Goal: Task Accomplishment & Management: Use online tool/utility

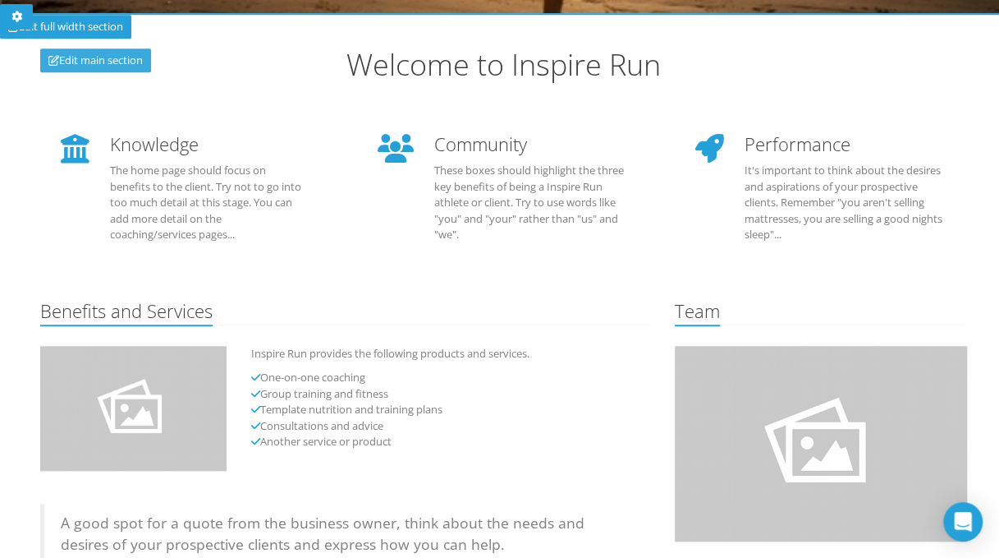
scroll to position [493, 0]
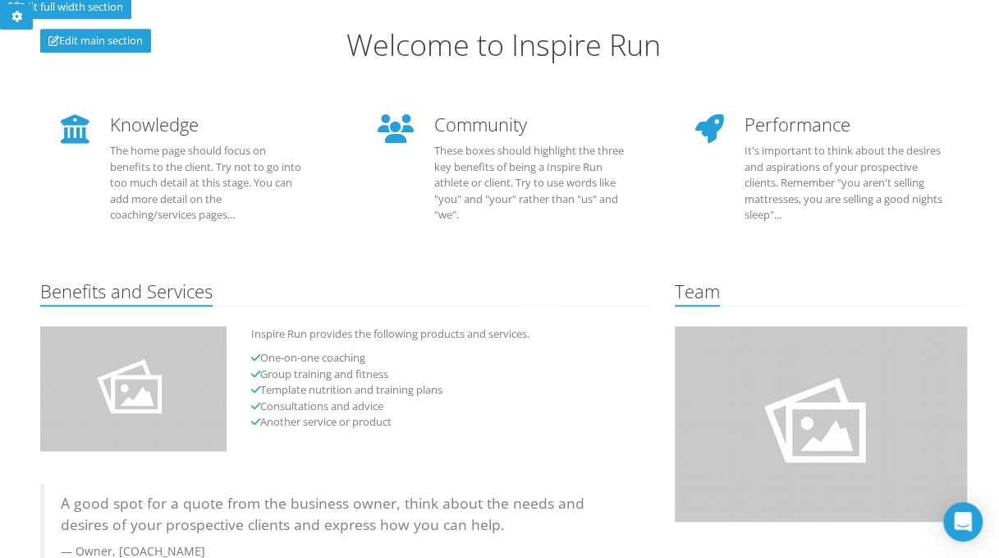
click at [311, 359] on li "One-on-one coaching" at bounding box center [450, 358] width 399 height 16
click at [332, 353] on li "One-on-one coaching" at bounding box center [450, 358] width 399 height 16
click at [343, 360] on li "One-on-one coaching" at bounding box center [450, 358] width 399 height 16
drag, startPoint x: 343, startPoint y: 360, endPoint x: 348, endPoint y: 386, distance: 26.7
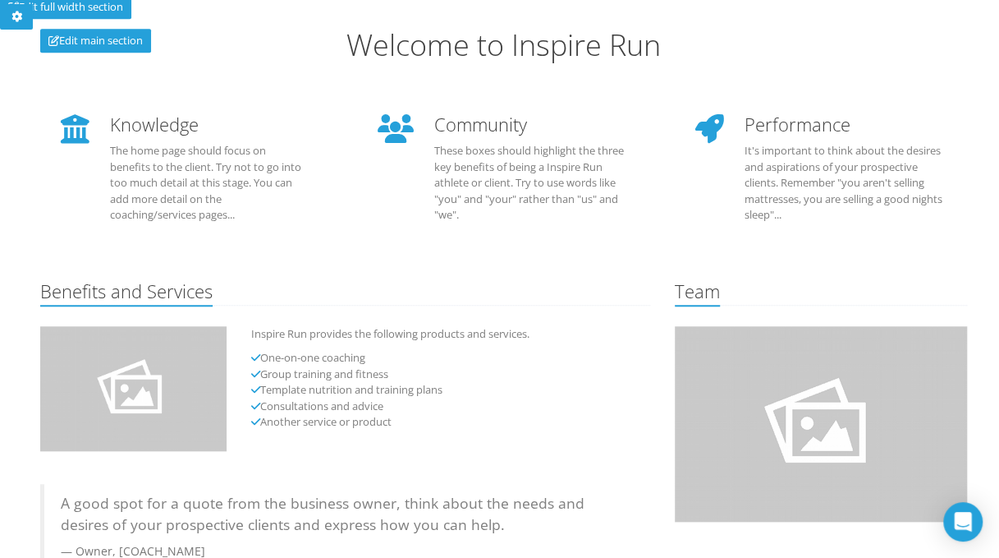
click at [351, 387] on li "Template nutrition and training plans" at bounding box center [450, 390] width 399 height 16
drag, startPoint x: 338, startPoint y: 379, endPoint x: 319, endPoint y: 379, distance: 18.9
click at [319, 379] on li "Group training and fitness" at bounding box center [450, 374] width 399 height 16
drag, startPoint x: 319, startPoint y: 379, endPoint x: 255, endPoint y: 272, distance: 124.9
click at [255, 272] on div "Welcome to Inspire Run Knowledge The home page should focus on benefits to the …" at bounding box center [504, 331] width 928 height 604
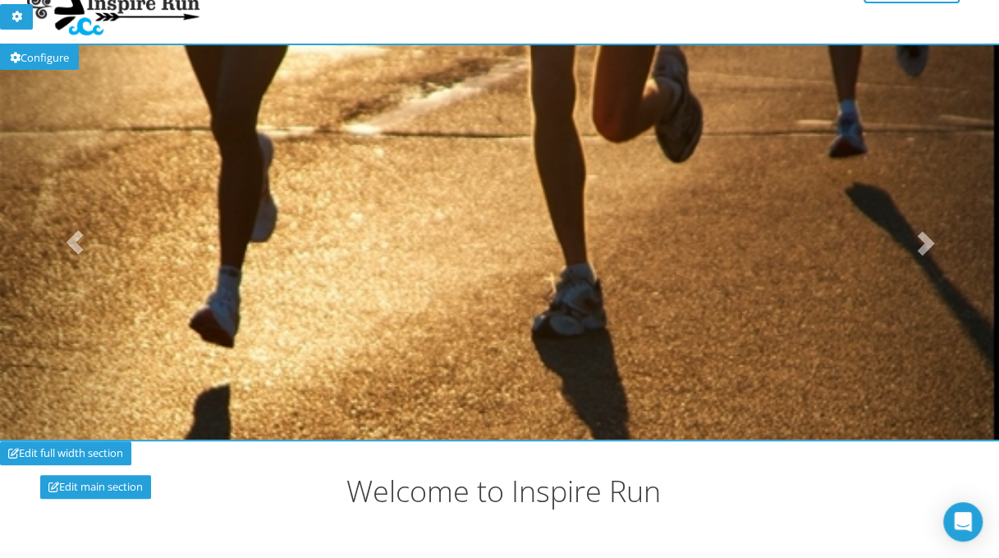
scroll to position [0, 0]
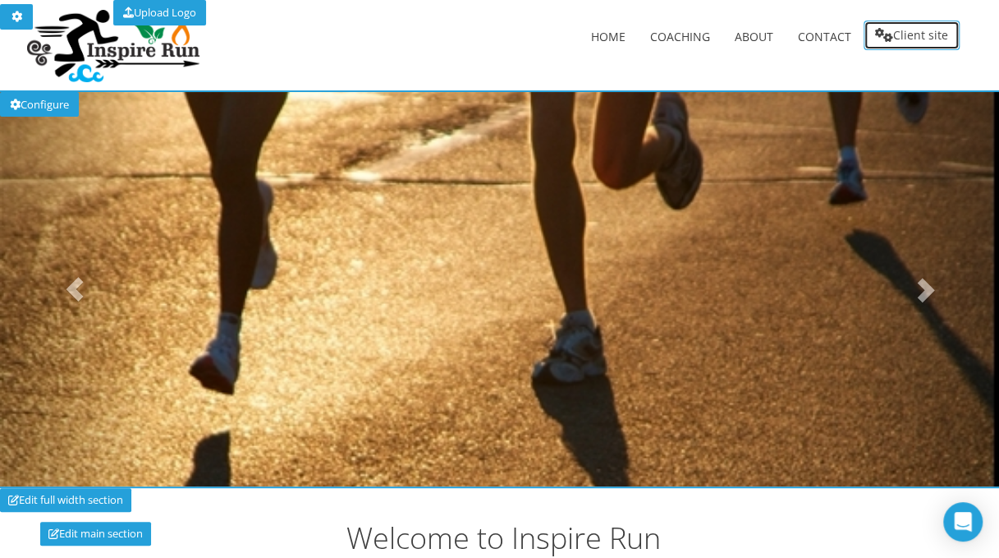
click at [933, 34] on link "Client site" at bounding box center [912, 36] width 96 height 30
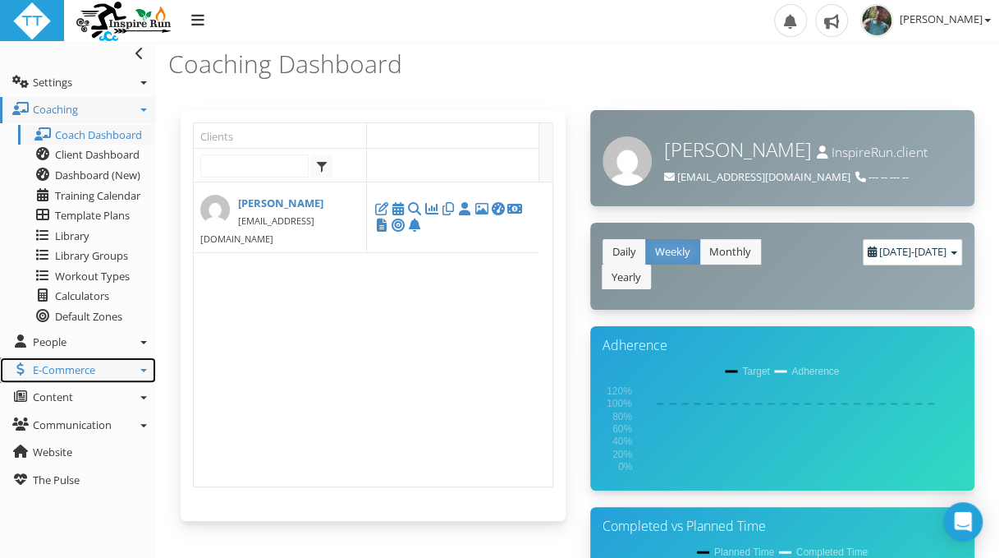
click at [145, 369] on icon at bounding box center [143, 370] width 7 height 3
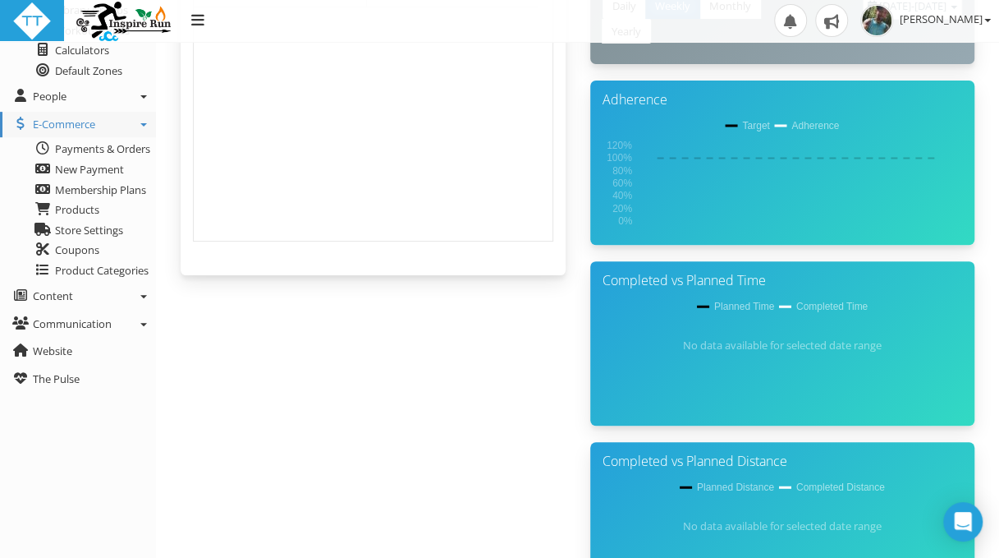
scroll to position [246, 0]
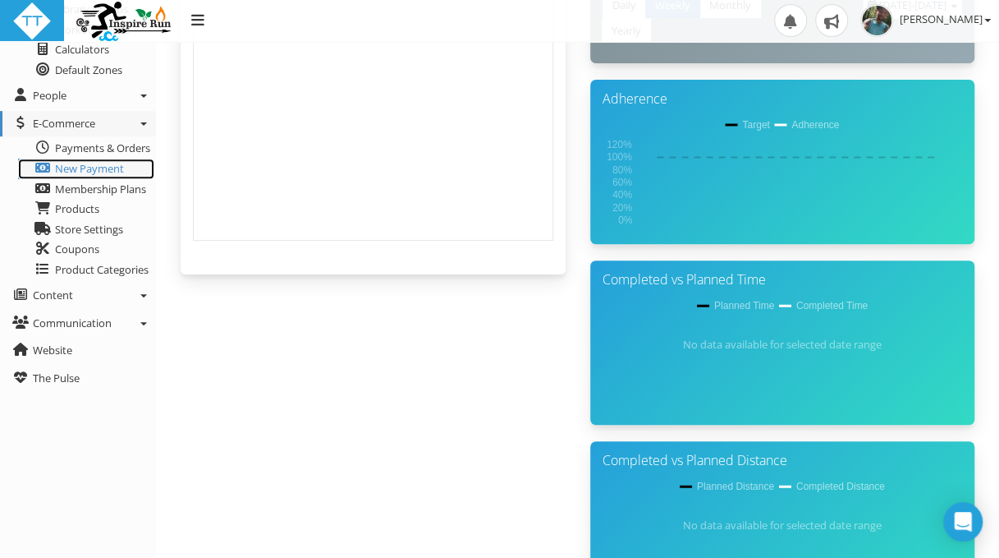
click at [117, 166] on span "New Payment" at bounding box center [89, 168] width 69 height 15
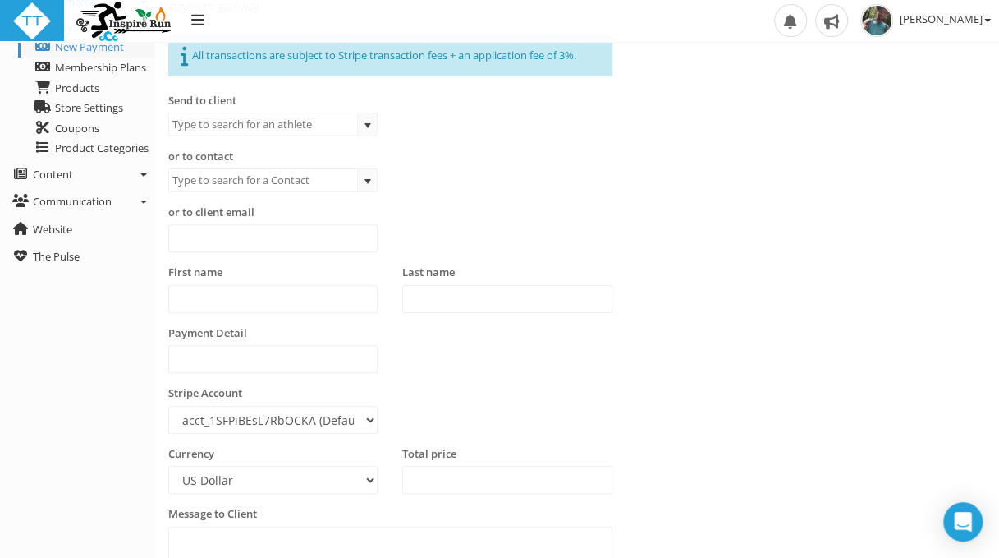
scroll to position [164, 0]
click at [365, 176] on span "select" at bounding box center [367, 179] width 13 height 13
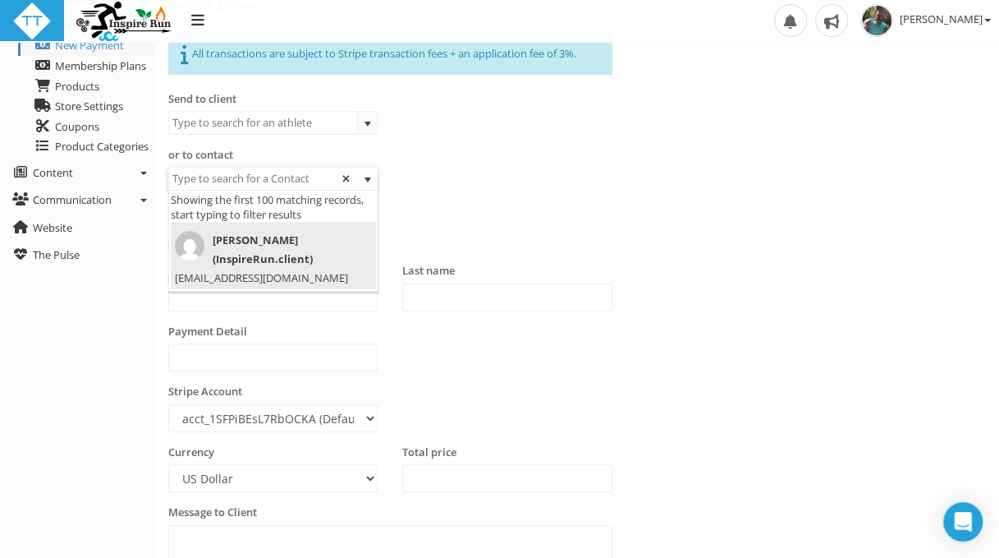
click at [365, 176] on span "select" at bounding box center [367, 179] width 13 height 13
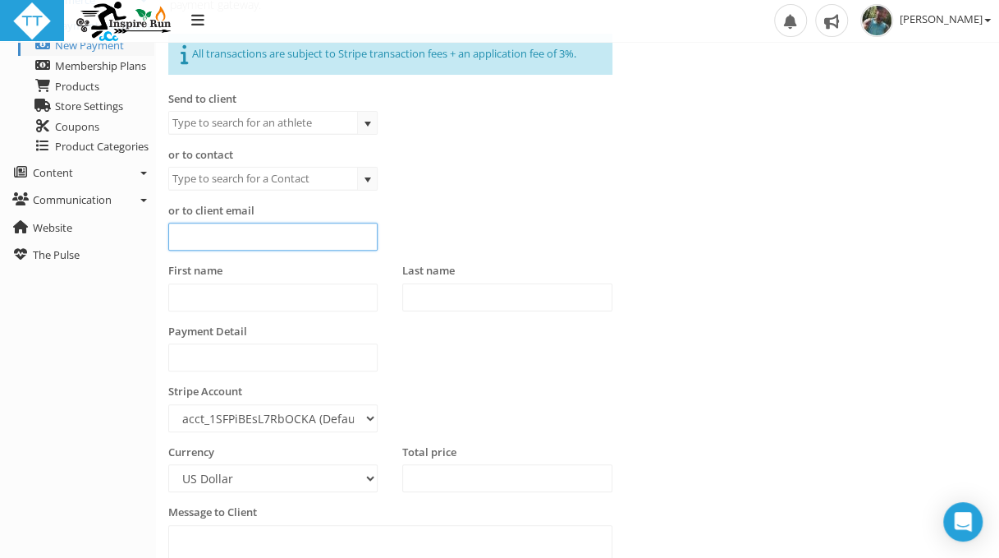
click at [280, 237] on input "text" at bounding box center [272, 237] width 209 height 28
click at [597, 186] on div "or to contact" at bounding box center [507, 175] width 703 height 56
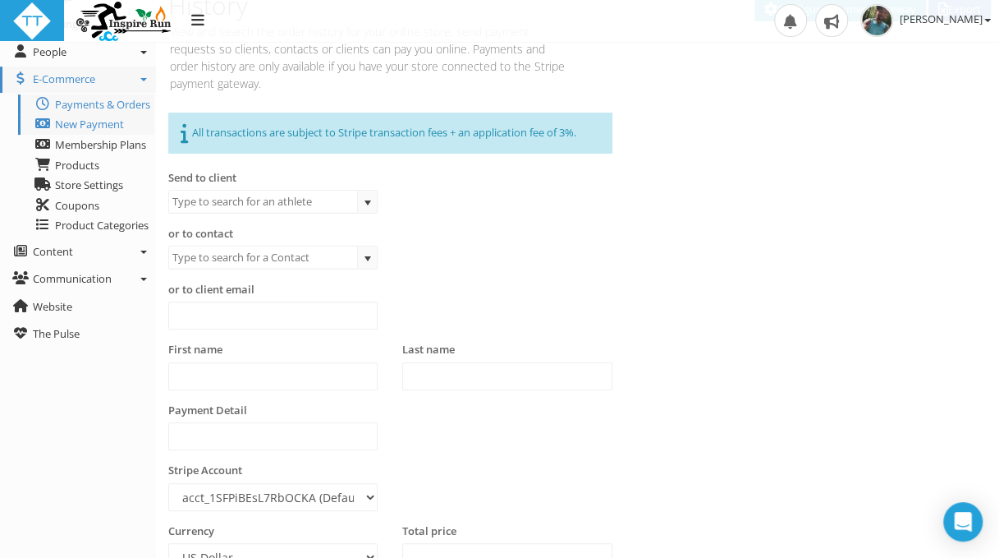
scroll to position [0, 0]
